Goal: Use online tool/utility: Utilize a website feature to perform a specific function

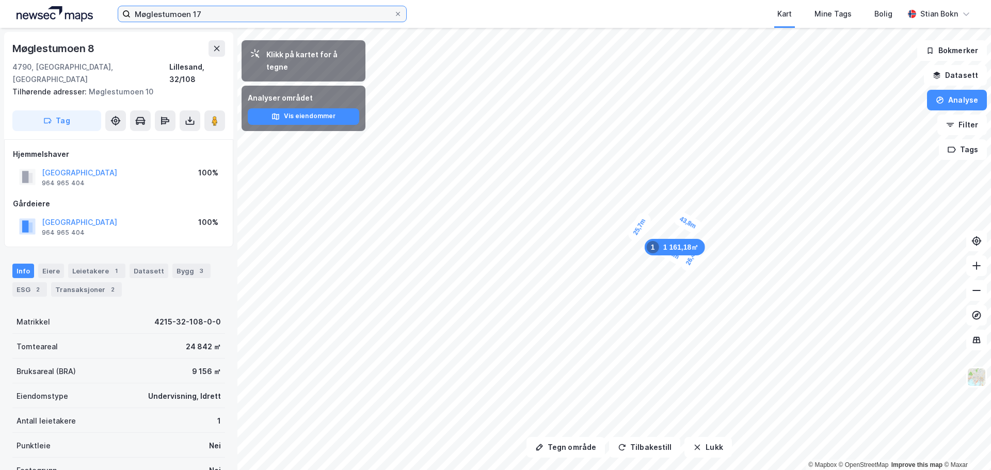
click at [212, 15] on input "Møglestumoen 17" at bounding box center [262, 13] width 263 height 15
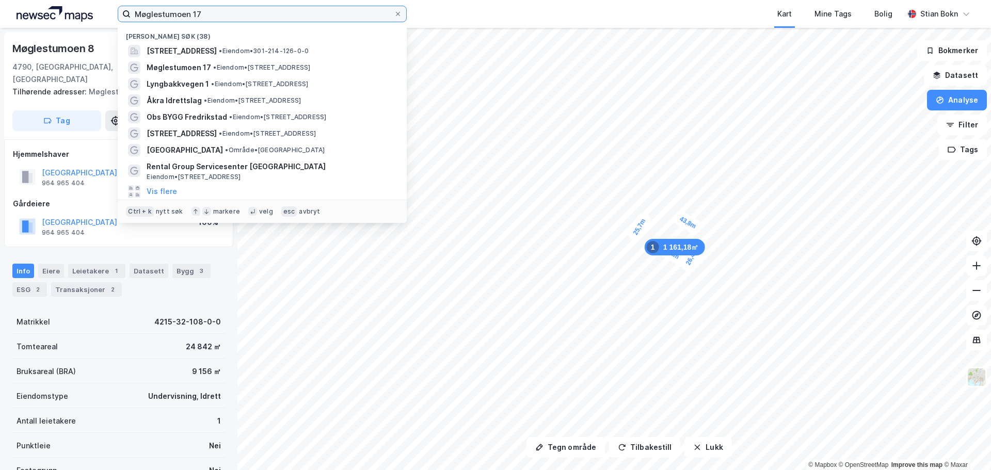
click at [212, 15] on input "Møglestumoen 17" at bounding box center [262, 13] width 263 height 15
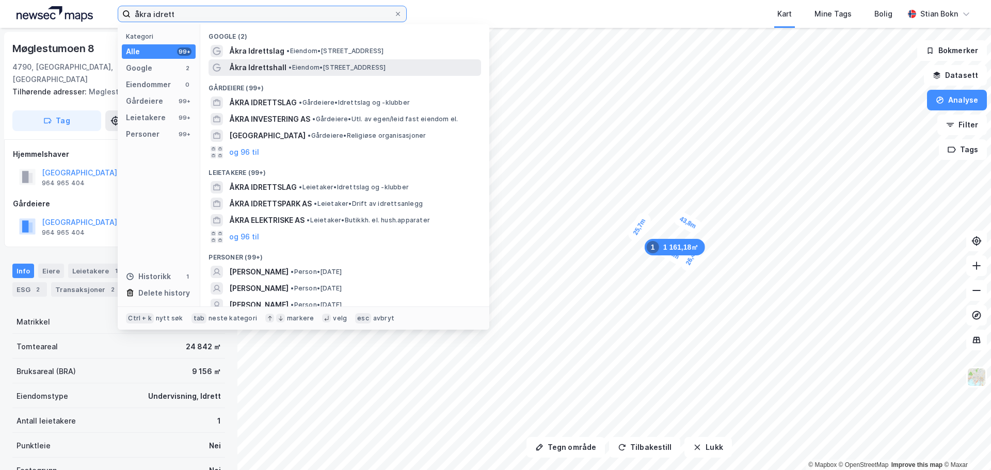
type input "åkra idrett"
click at [275, 70] on span "Åkra Idrettshall" at bounding box center [257, 67] width 57 height 12
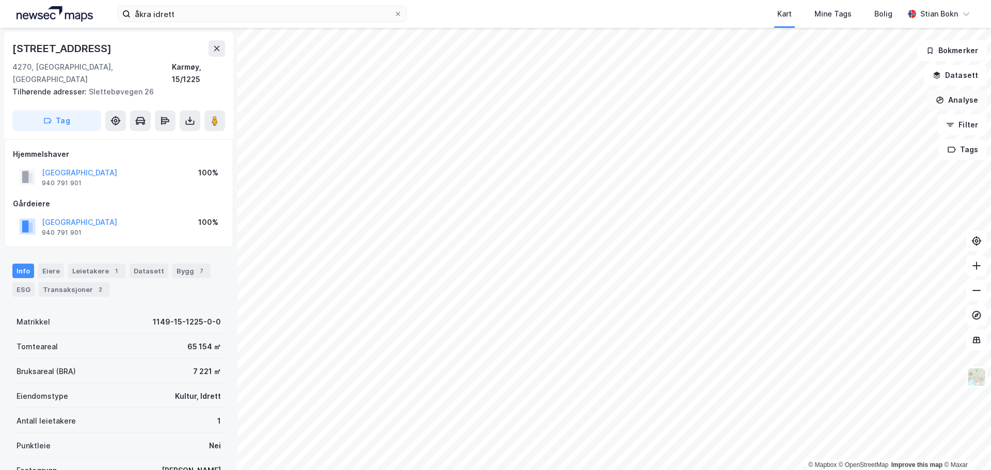
click at [962, 101] on button "Analyse" at bounding box center [957, 100] width 60 height 21
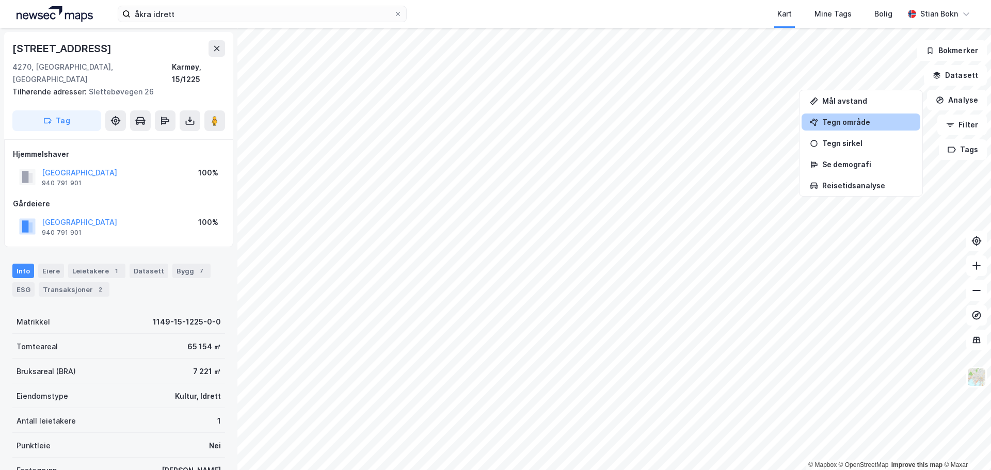
click at [852, 126] on div "Tegn område" at bounding box center [861, 122] width 119 height 17
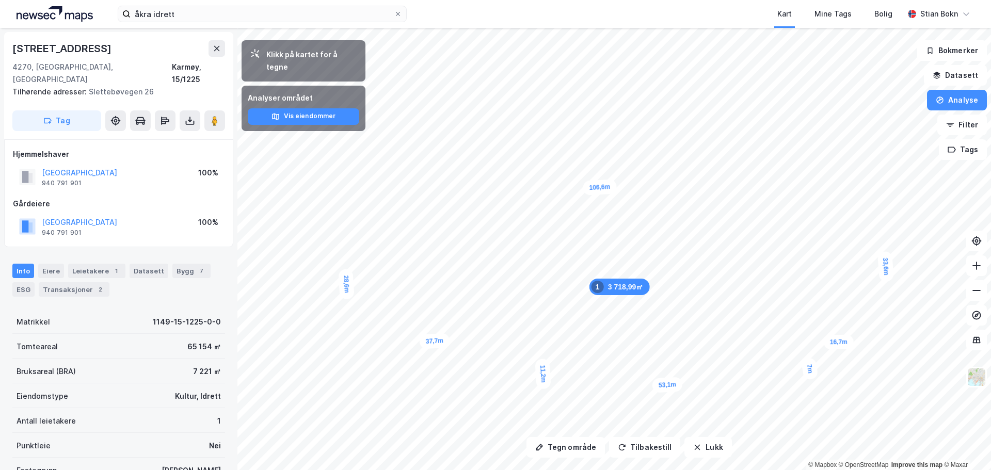
drag, startPoint x: 122, startPoint y: 49, endPoint x: 3, endPoint y: 46, distance: 119.3
click at [3, 46] on div "Haugebergsvegen 27 4270, [GEOGRAPHIC_DATA], [GEOGRAPHIC_DATA] Karmøy, 15/1225 T…" at bounding box center [118, 249] width 237 height 442
copy div "[STREET_ADDRESS]"
